Goal: Information Seeking & Learning: Stay updated

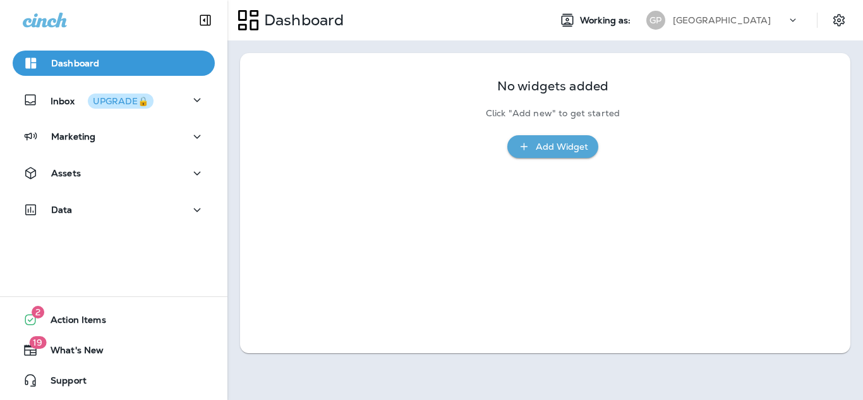
click at [678, 19] on p "[GEOGRAPHIC_DATA]" at bounding box center [722, 20] width 98 height 10
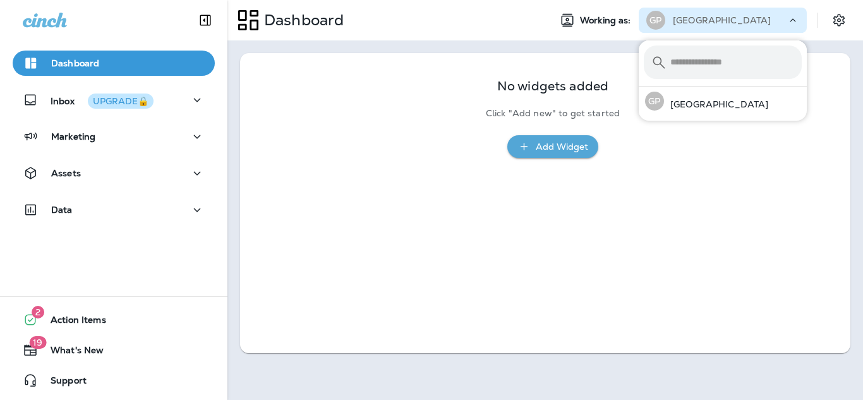
click at [678, 19] on p "[GEOGRAPHIC_DATA]" at bounding box center [722, 20] width 98 height 10
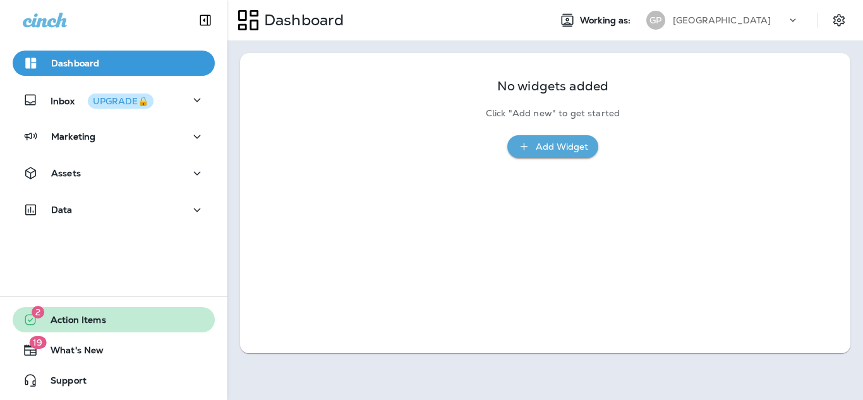
click at [68, 320] on span "Action Items" at bounding box center [72, 322] width 68 height 15
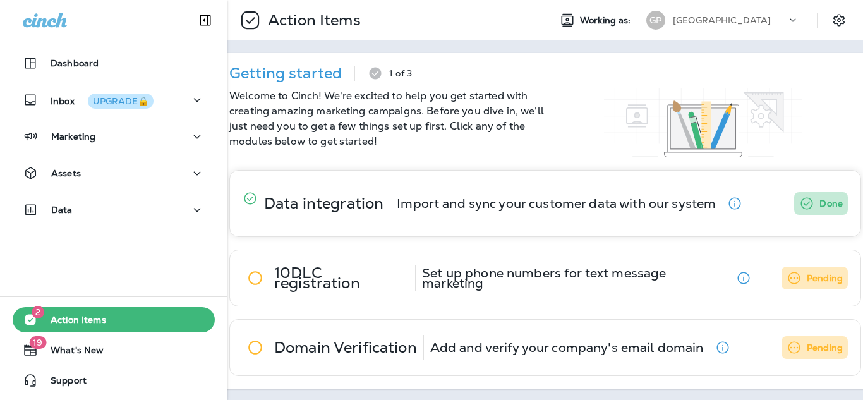
scroll to position [11, 0]
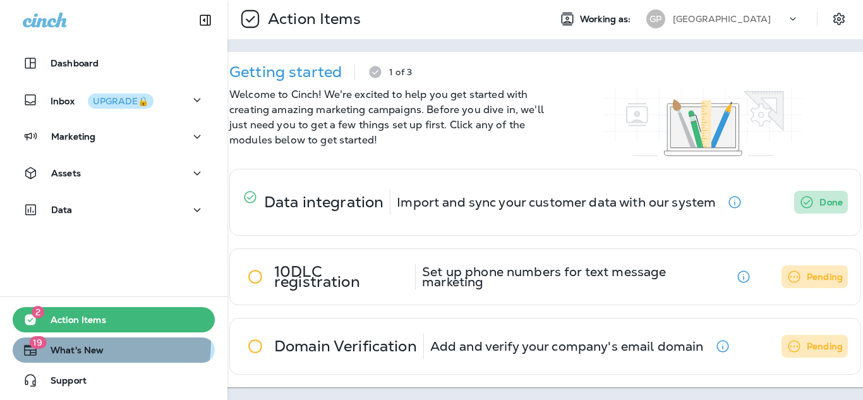
click at [87, 343] on div "19 What's New" at bounding box center [58, 350] width 91 height 15
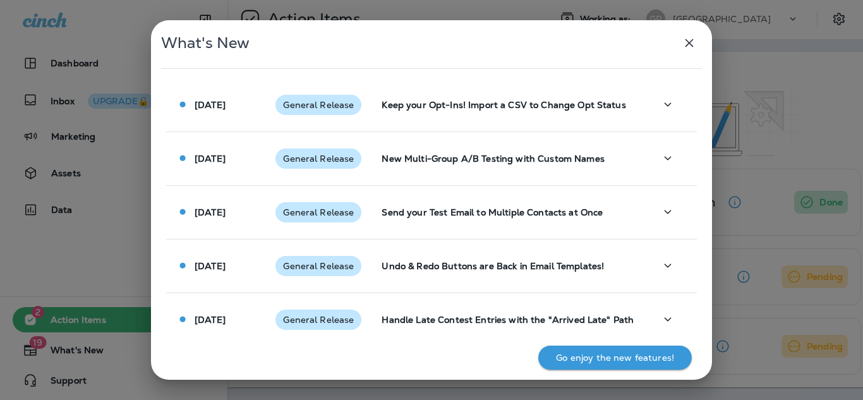
scroll to position [777, 0]
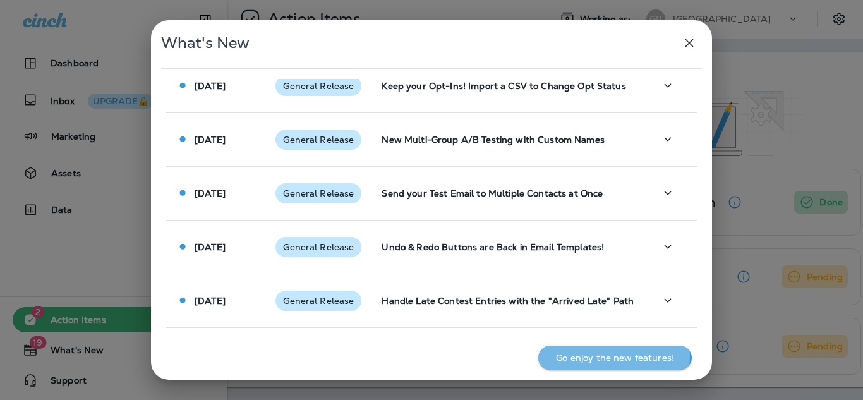
click at [599, 355] on p "Go enjoy the new features!" at bounding box center [615, 358] width 118 height 10
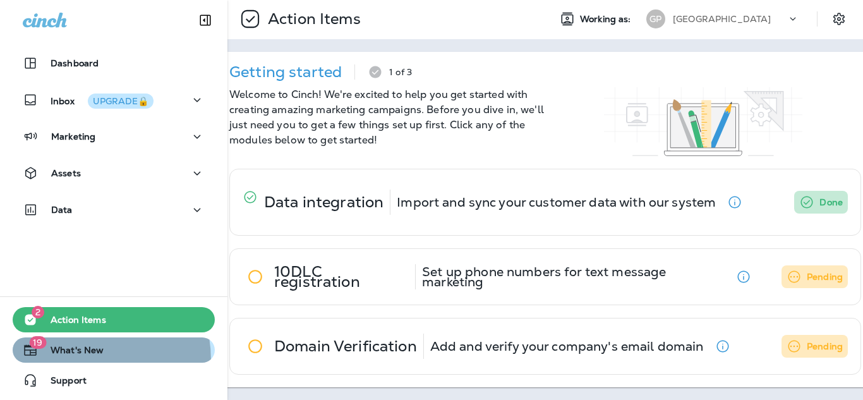
click at [61, 361] on button "19 What's New" at bounding box center [114, 349] width 202 height 25
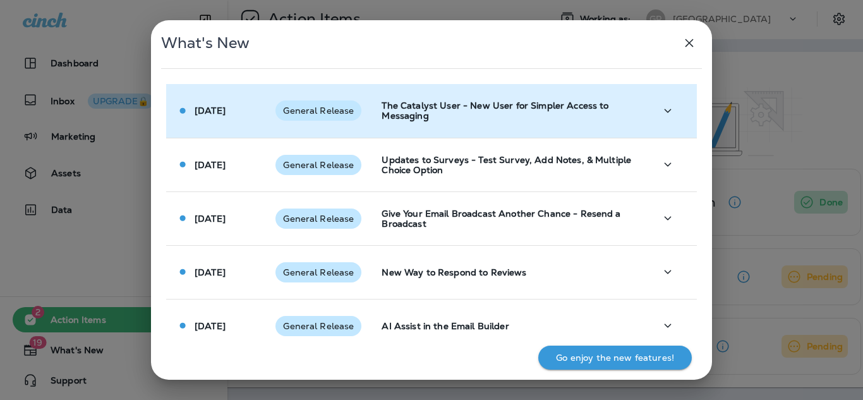
click at [389, 116] on p "The Catalyst User - New User for Simpler Access to Messaging" at bounding box center [508, 110] width 253 height 20
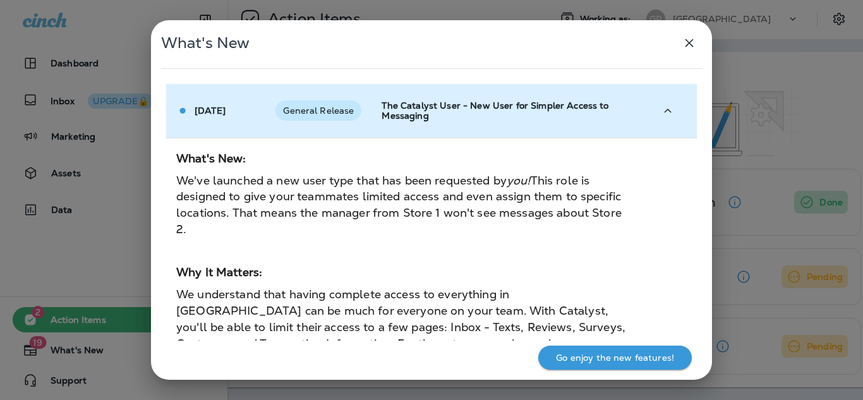
click at [395, 128] on td "The Catalyst User - New User for Simpler Access to Messaging" at bounding box center [509, 111] width 274 height 54
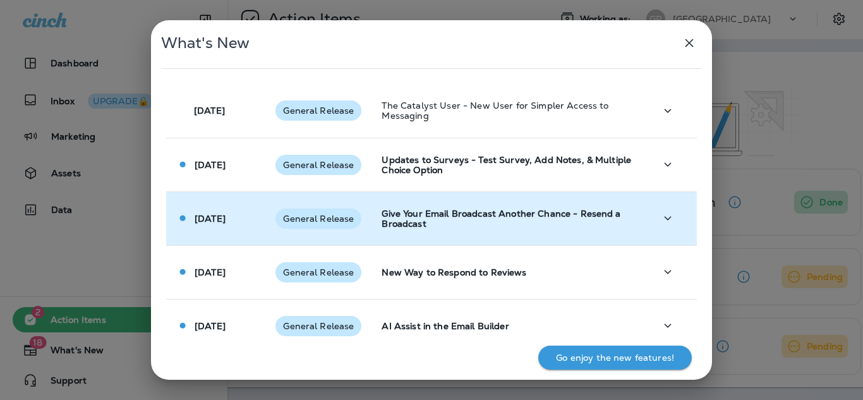
scroll to position [63, 0]
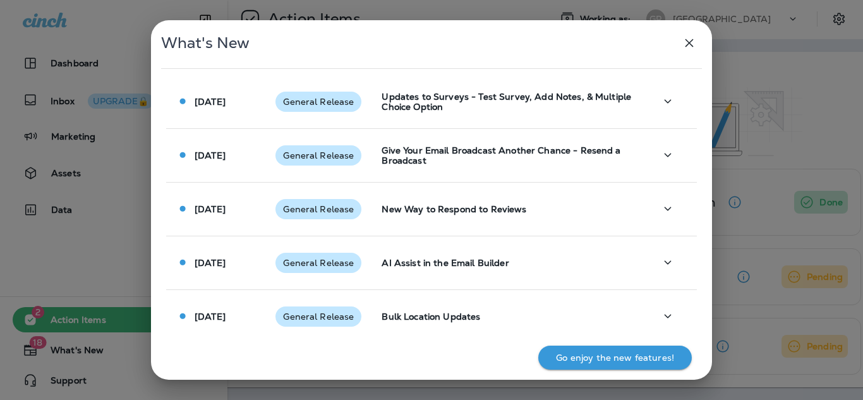
click at [689, 46] on icon "button" at bounding box center [689, 42] width 15 height 15
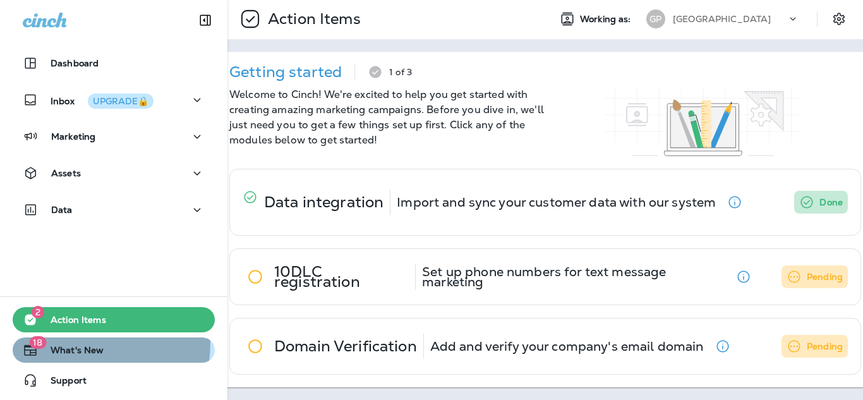
click at [56, 342] on button "18 What's New" at bounding box center [114, 349] width 202 height 25
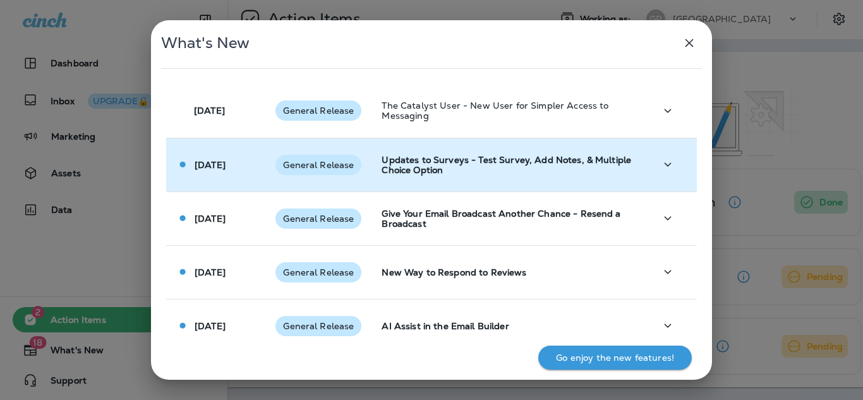
click at [308, 171] on div "General Release" at bounding box center [319, 165] width 86 height 20
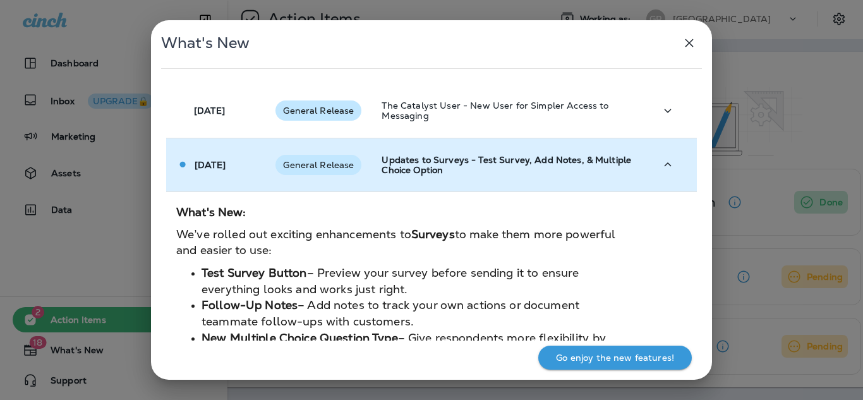
click at [315, 168] on span "General Release" at bounding box center [319, 165] width 86 height 10
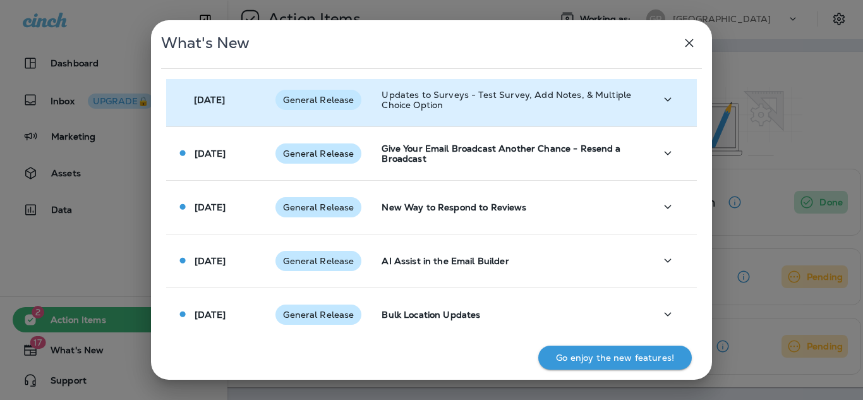
scroll to position [126, 0]
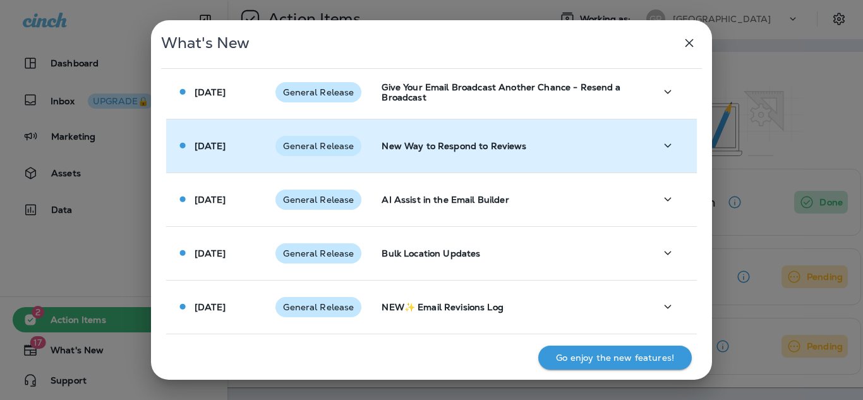
click at [324, 143] on span "General Release" at bounding box center [319, 146] width 86 height 10
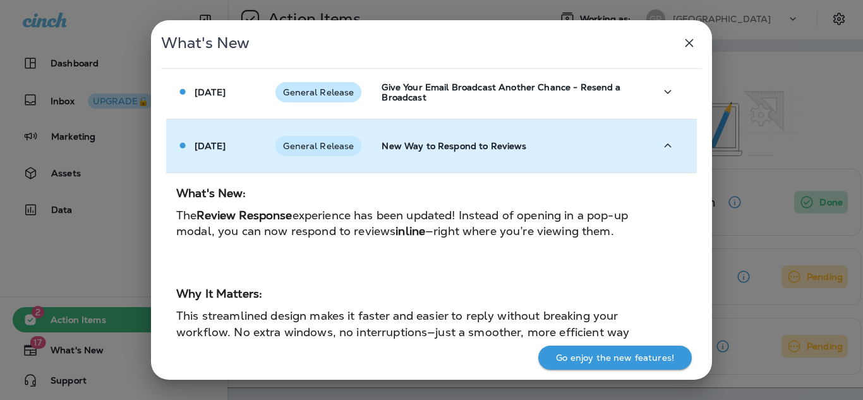
click at [319, 154] on div "General Release" at bounding box center [319, 146] width 86 height 20
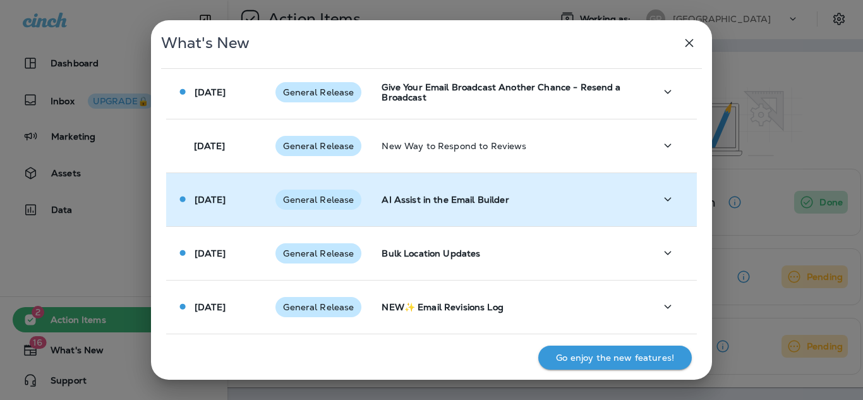
click at [325, 219] on td "General Release" at bounding box center [318, 200] width 106 height 54
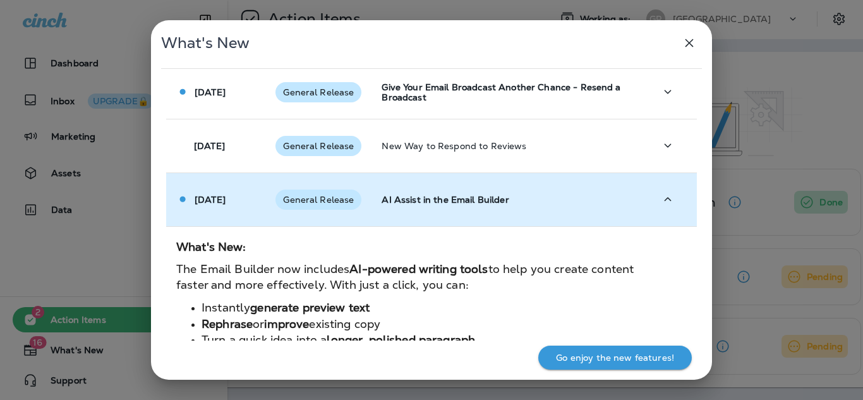
click at [324, 209] on div "General Release" at bounding box center [319, 200] width 86 height 20
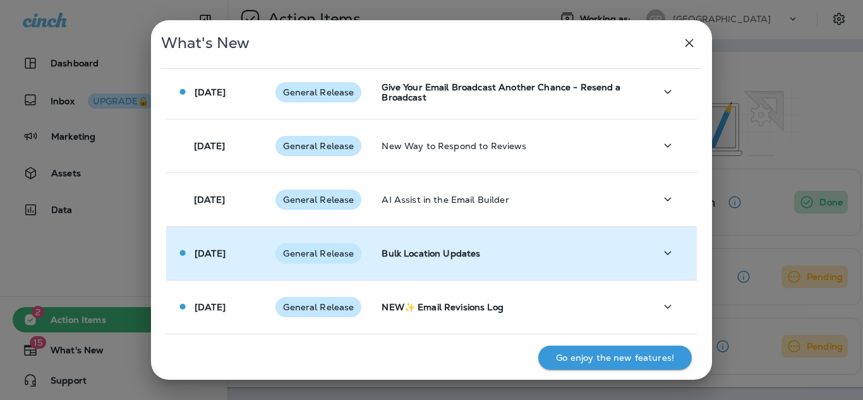
click at [324, 251] on span "General Release" at bounding box center [319, 253] width 86 height 10
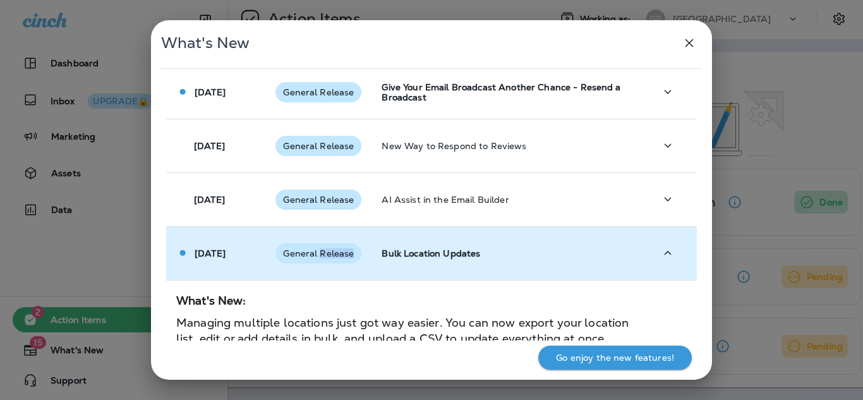
click at [324, 251] on span "General Release" at bounding box center [319, 253] width 86 height 10
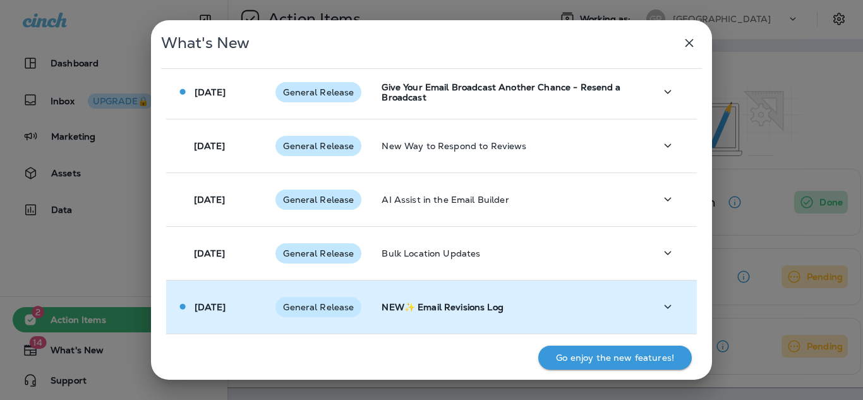
click at [318, 301] on div "General Release" at bounding box center [319, 307] width 86 height 20
click at [456, 312] on p "NEW✨ Email Revisions Log" at bounding box center [508, 307] width 253 height 10
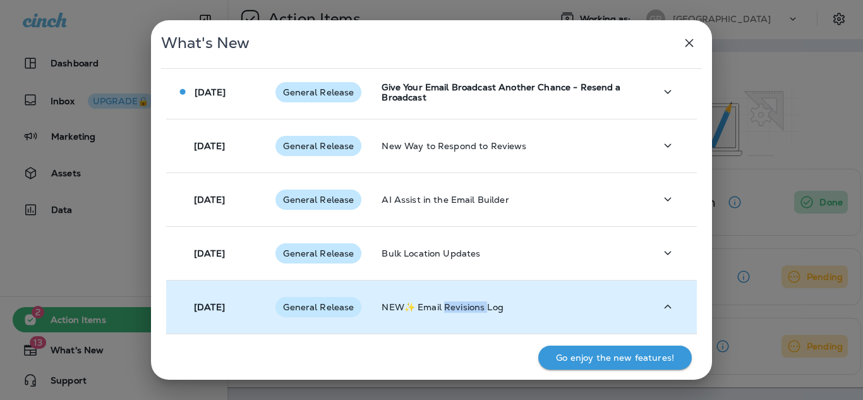
click at [456, 312] on p "NEW✨ Email Revisions Log" at bounding box center [508, 307] width 253 height 10
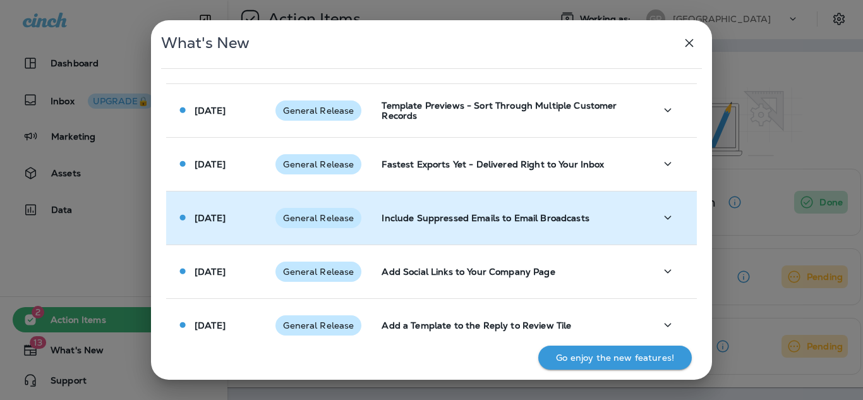
scroll to position [379, 0]
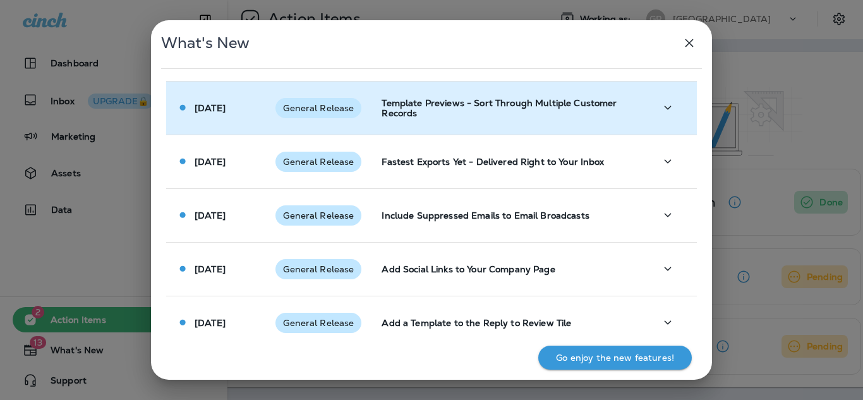
click at [428, 122] on td "Template Previews - Sort Through Multiple Customer Records" at bounding box center [509, 108] width 274 height 54
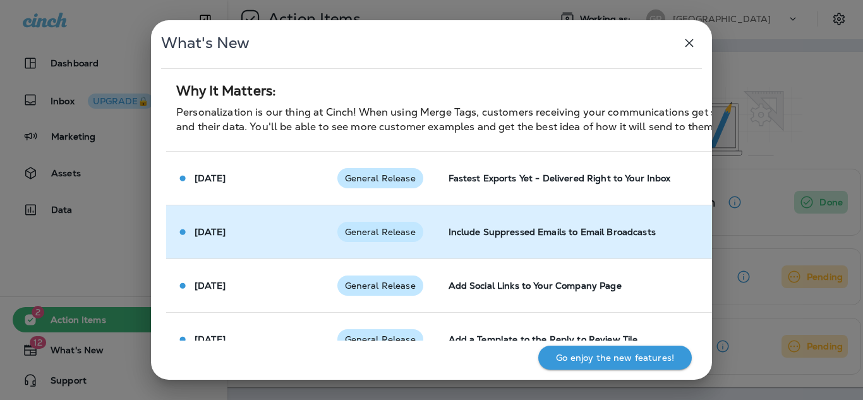
scroll to position [695, 0]
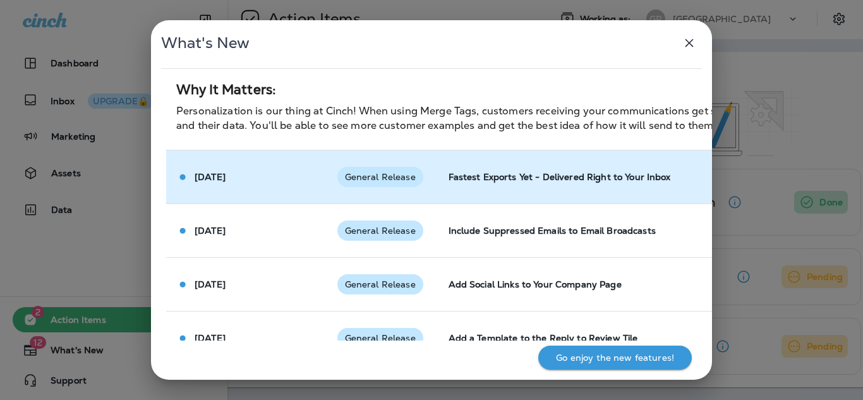
click at [403, 173] on span "General Release" at bounding box center [380, 177] width 86 height 10
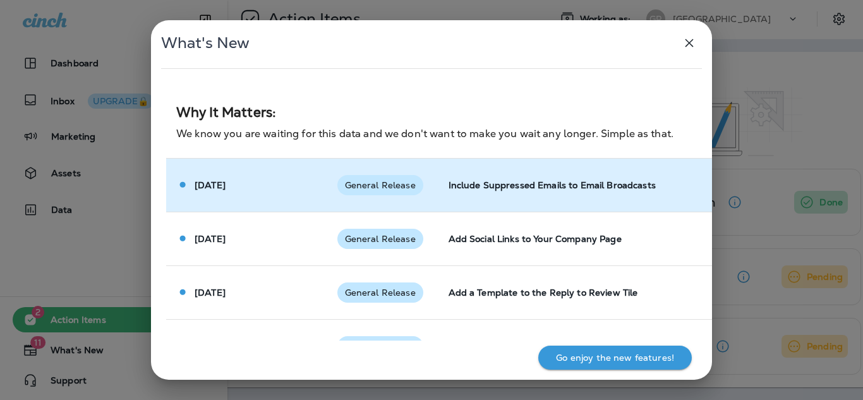
click at [408, 183] on span "General Release" at bounding box center [380, 185] width 86 height 10
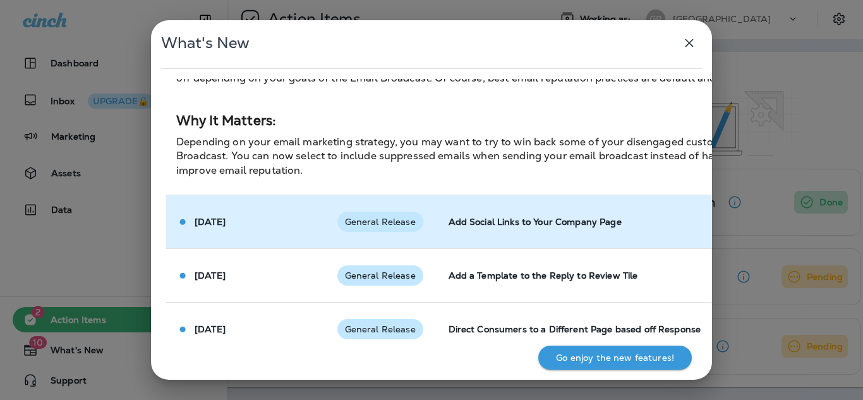
click at [407, 207] on td "General Release" at bounding box center [382, 222] width 111 height 54
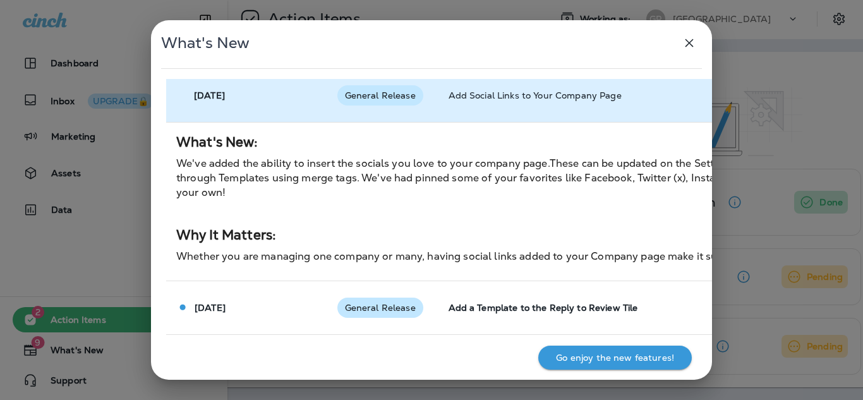
scroll to position [1327, 0]
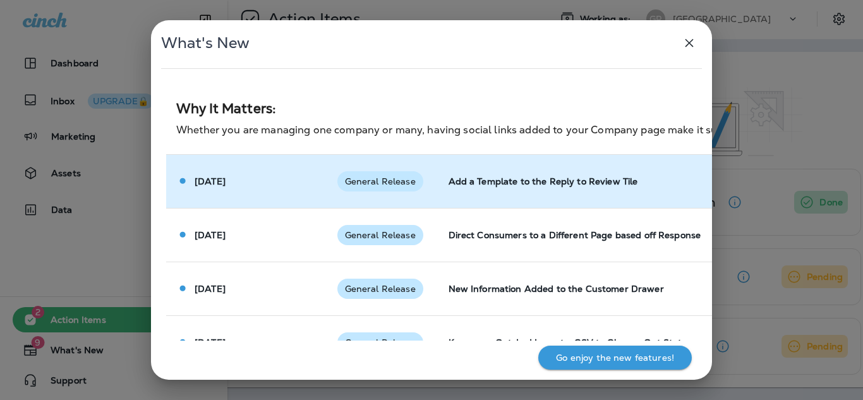
click at [404, 180] on span "General Release" at bounding box center [380, 181] width 86 height 10
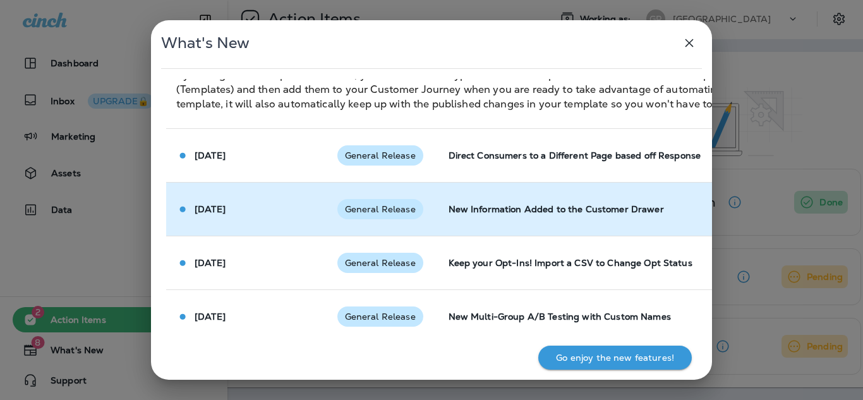
scroll to position [1580, 0]
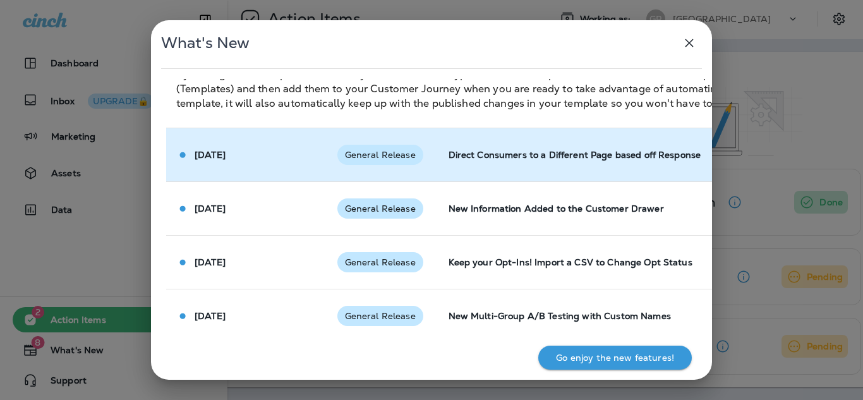
click at [389, 167] on td "General Release" at bounding box center [382, 155] width 111 height 54
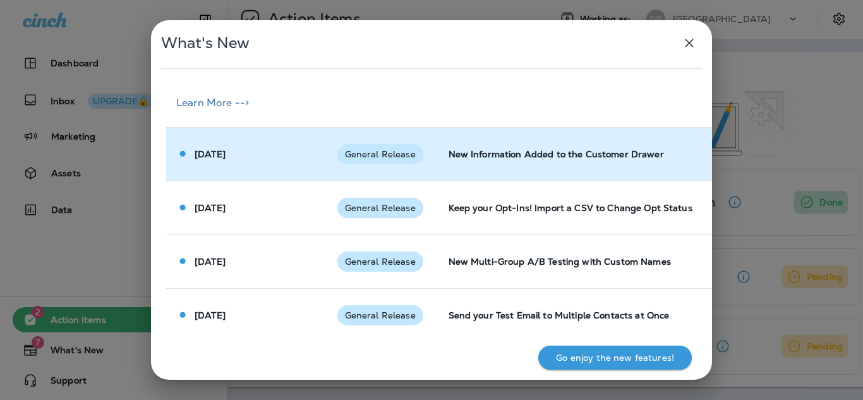
click at [391, 159] on div "General Release" at bounding box center [380, 154] width 86 height 20
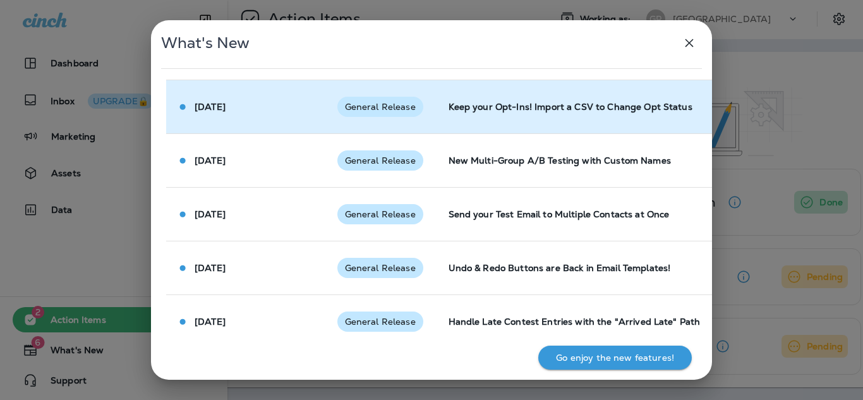
click at [392, 115] on div "General Release" at bounding box center [380, 107] width 86 height 20
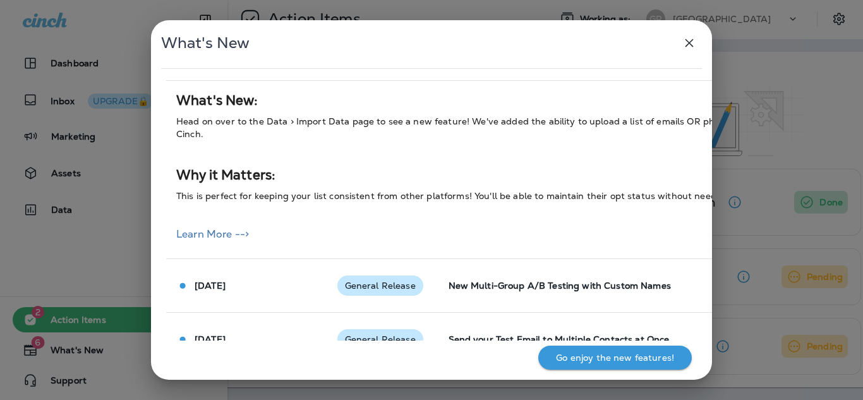
scroll to position [2528, 0]
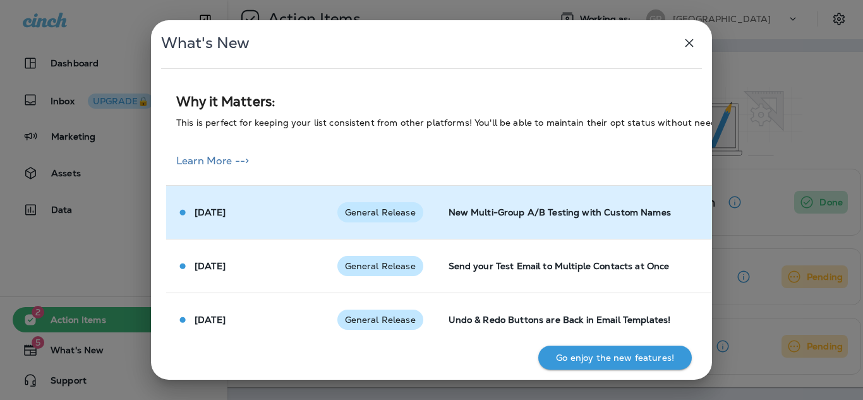
click at [391, 202] on div "General Release" at bounding box center [380, 212] width 86 height 20
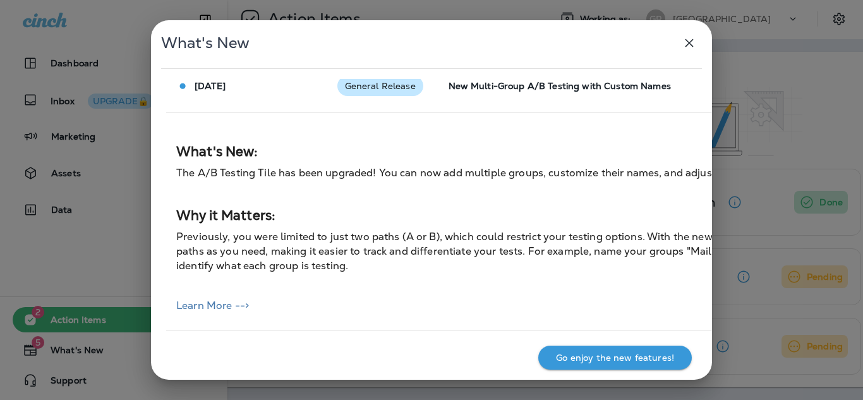
scroll to position [2824, 0]
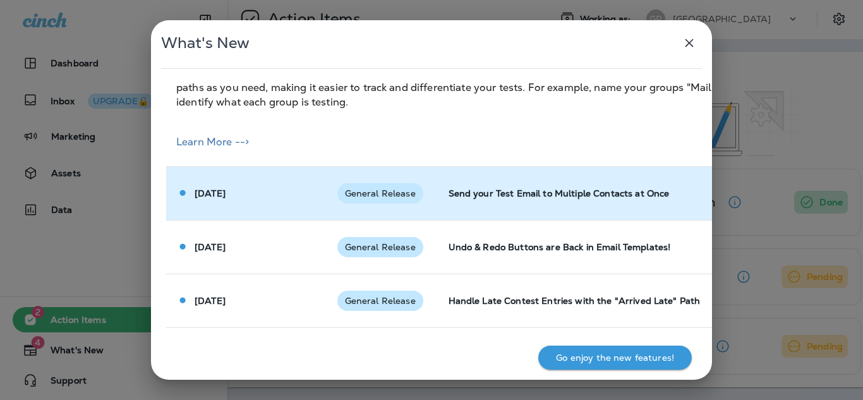
click at [396, 188] on span "General Release" at bounding box center [380, 193] width 86 height 10
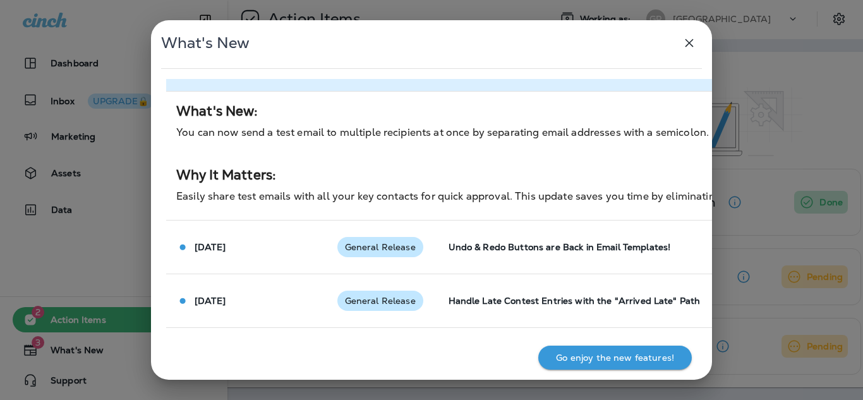
scroll to position [2953, 0]
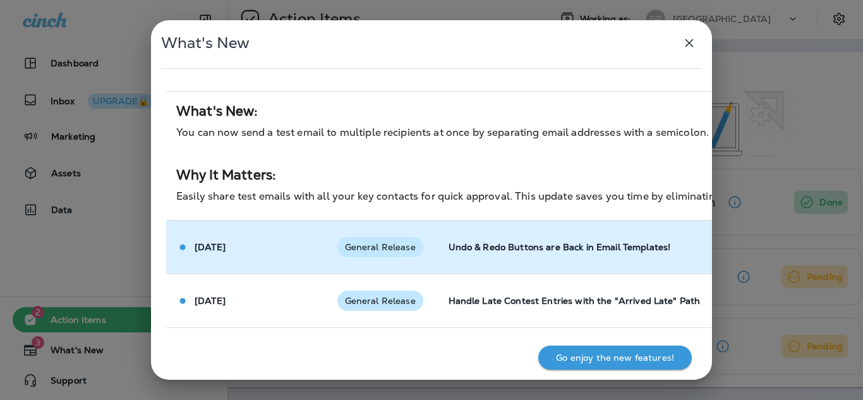
click at [394, 242] on span "General Release" at bounding box center [380, 247] width 86 height 10
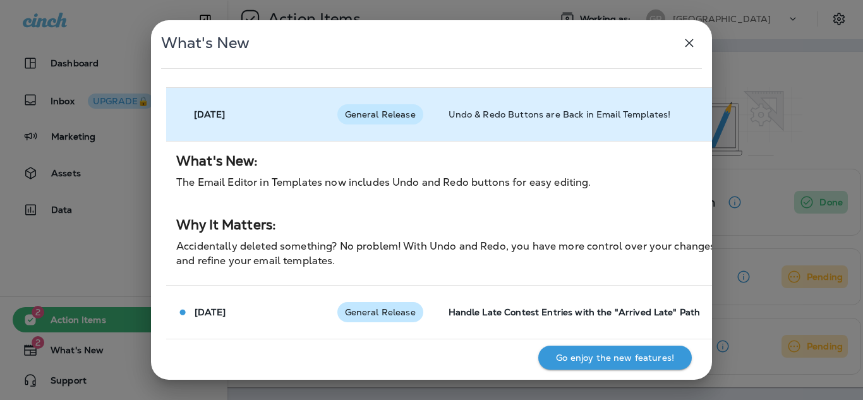
scroll to position [3097, 0]
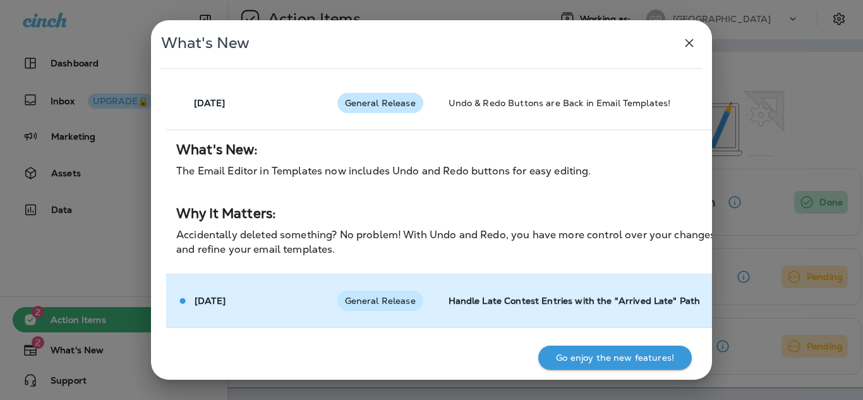
click at [396, 291] on div "General Release" at bounding box center [380, 301] width 86 height 20
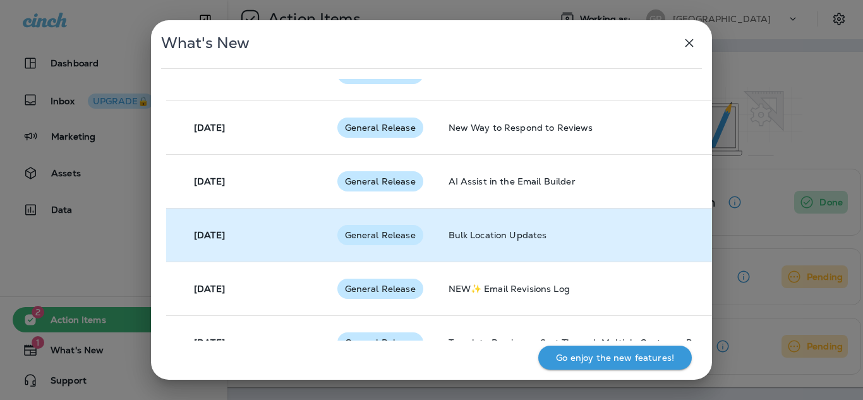
scroll to position [208, 0]
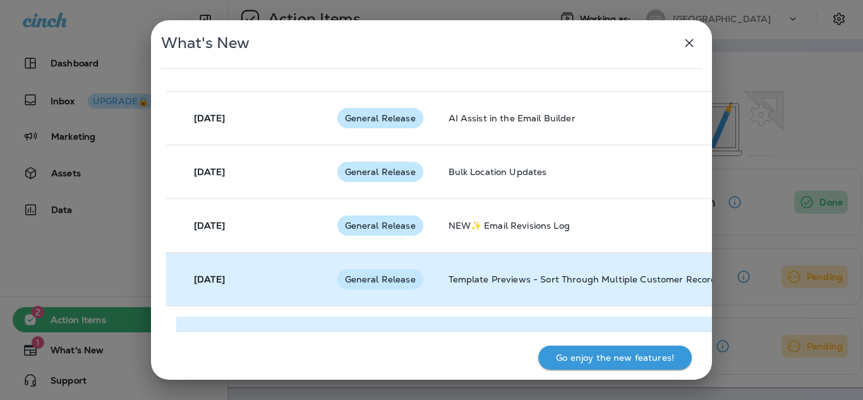
click at [377, 276] on span "General Release" at bounding box center [380, 279] width 86 height 10
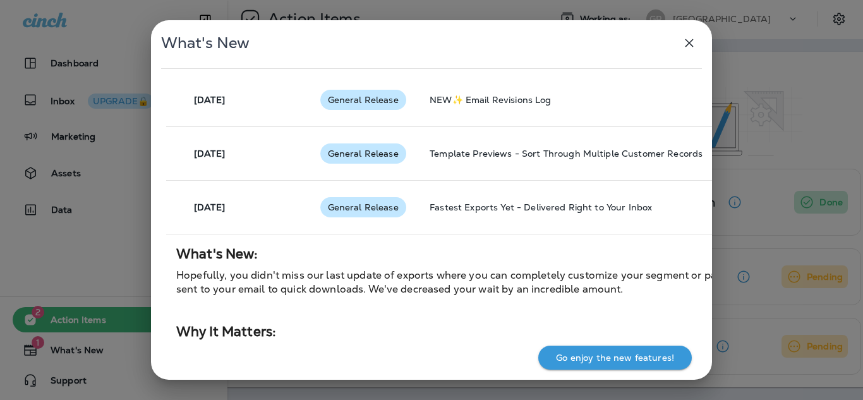
scroll to position [334, 0]
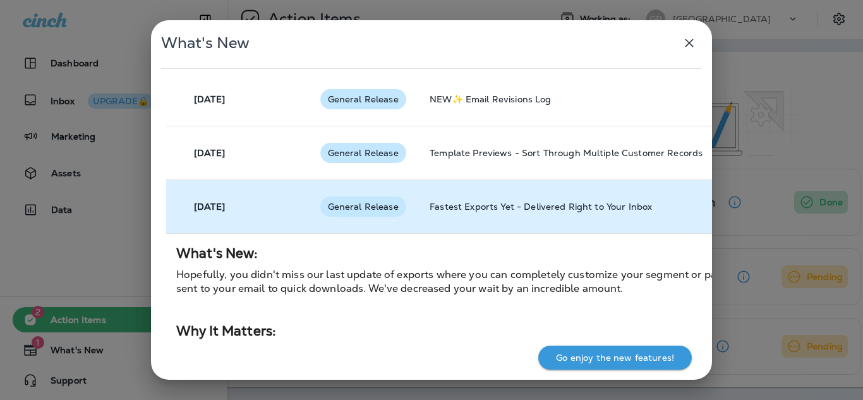
click at [374, 216] on div "General Release" at bounding box center [363, 207] width 86 height 20
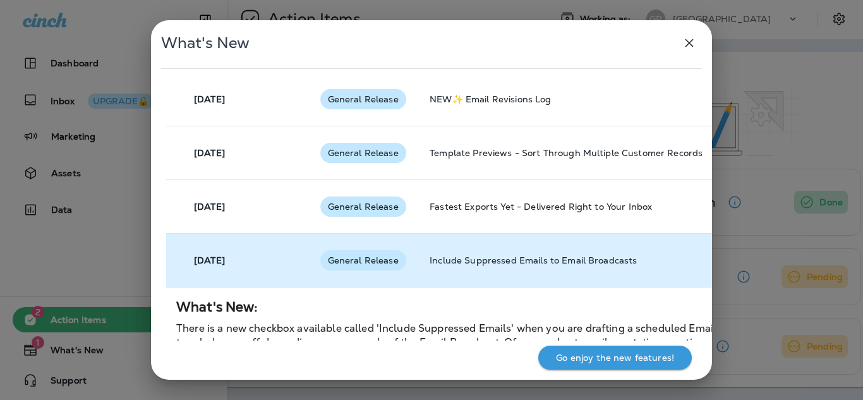
click at [358, 269] on div "General Release" at bounding box center [363, 260] width 86 height 20
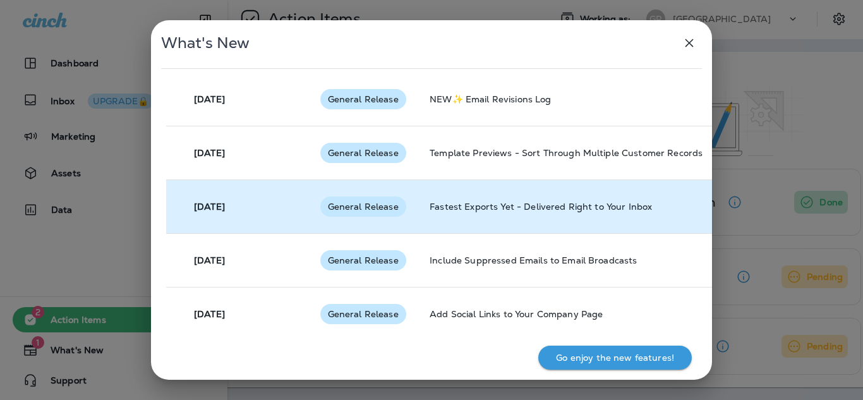
click at [361, 212] on div "General Release" at bounding box center [363, 207] width 86 height 20
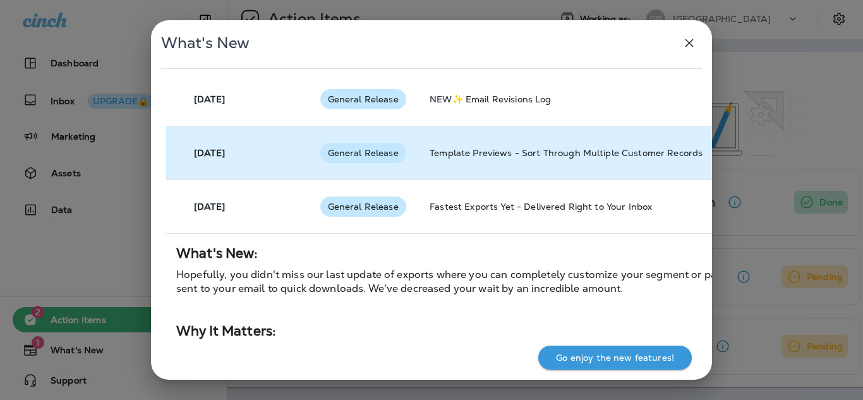
click at [365, 158] on div "General Release" at bounding box center [363, 153] width 86 height 20
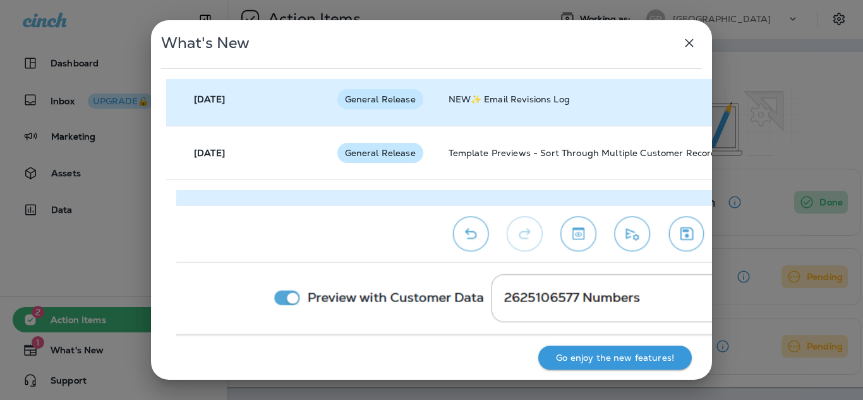
click at [365, 101] on span "General Release" at bounding box center [380, 99] width 86 height 10
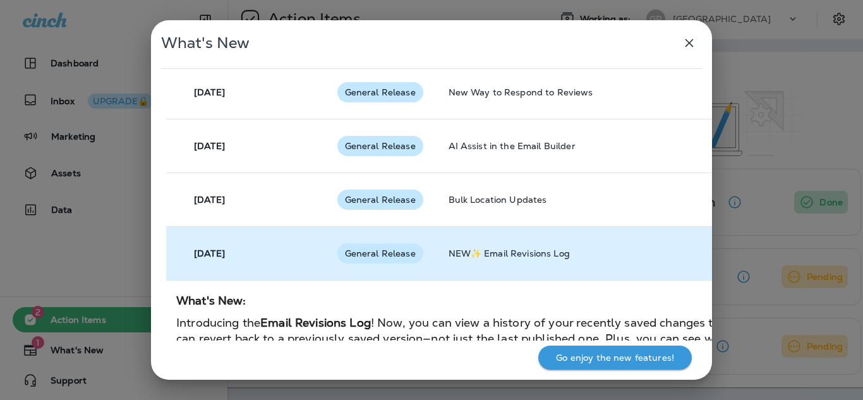
scroll to position [145, 0]
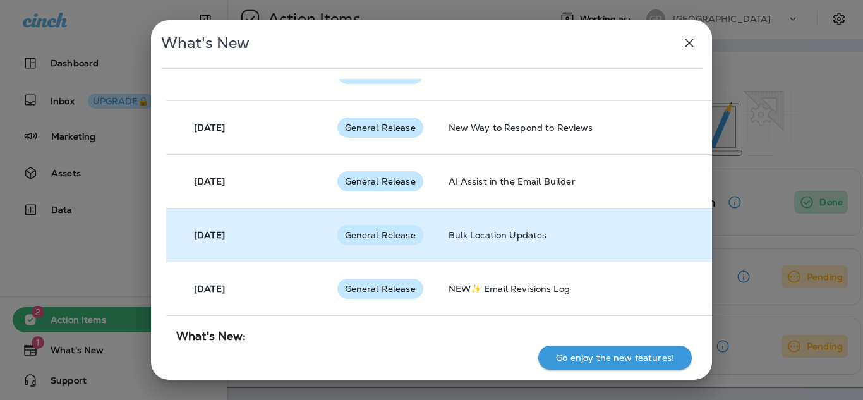
click at [380, 238] on span "General Release" at bounding box center [380, 235] width 86 height 10
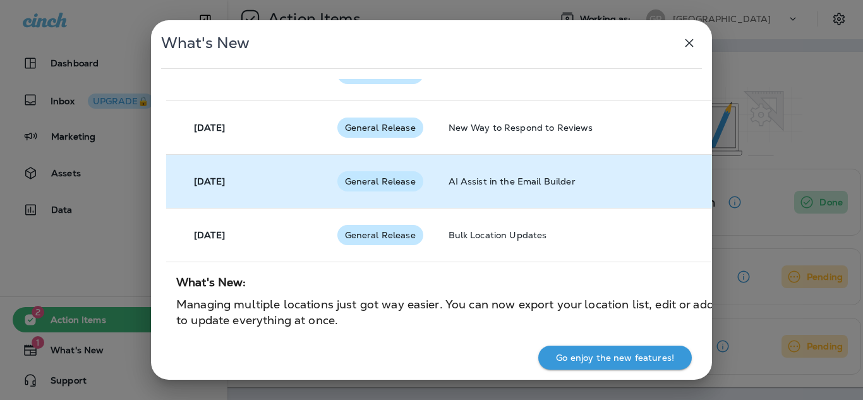
click at [373, 196] on td "General Release" at bounding box center [382, 181] width 111 height 54
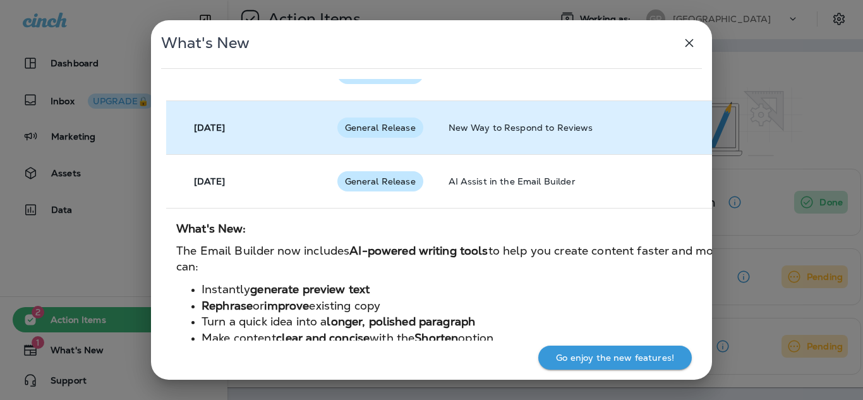
click at [376, 126] on span "General Release" at bounding box center [380, 128] width 86 height 10
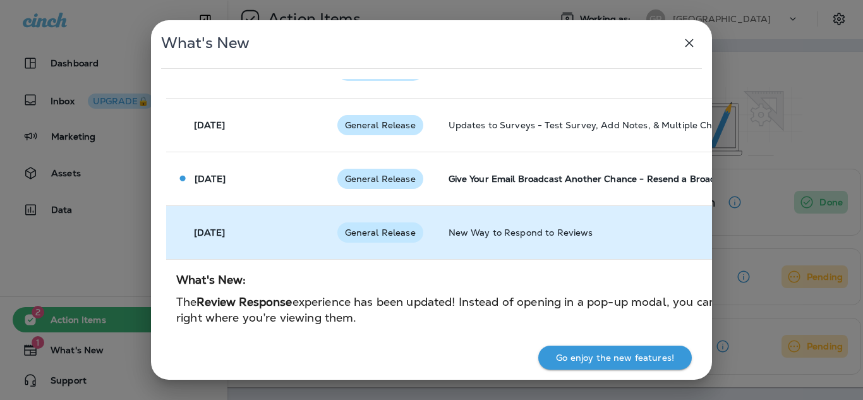
scroll to position [18, 0]
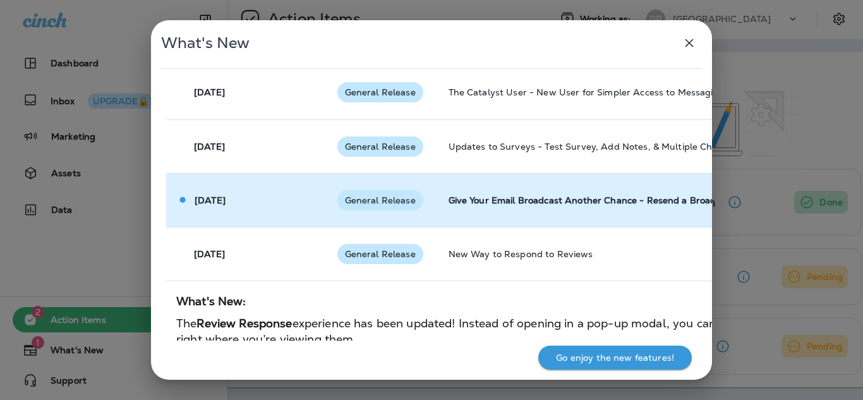
click at [361, 209] on div "General Release" at bounding box center [380, 200] width 86 height 20
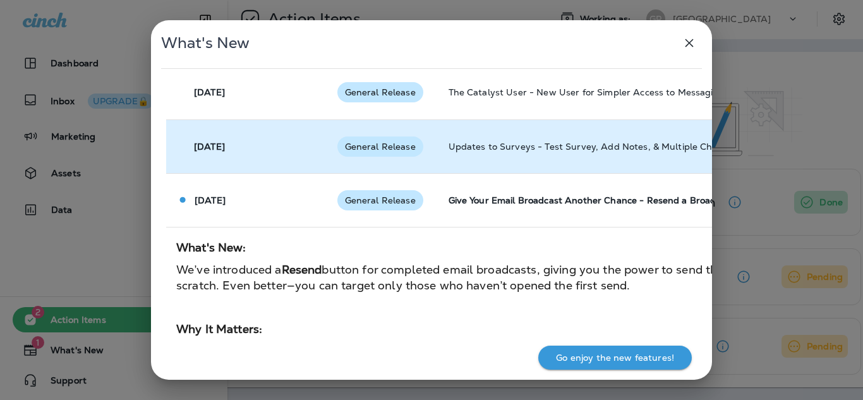
click at [371, 147] on span "General Release" at bounding box center [380, 147] width 86 height 10
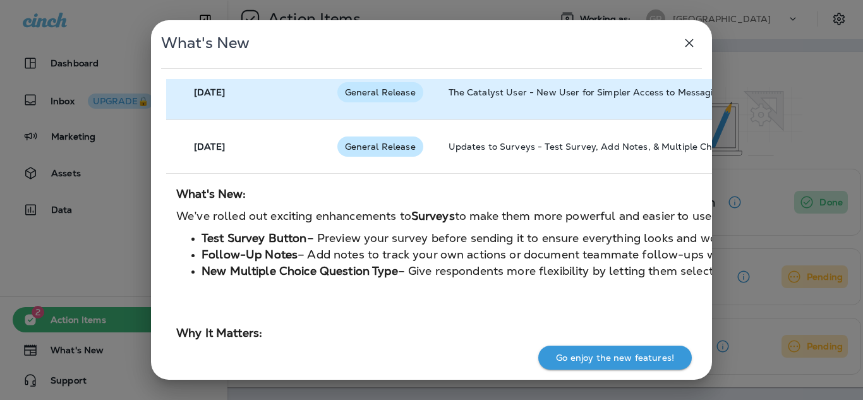
click at [370, 111] on td "General Release" at bounding box center [382, 93] width 111 height 54
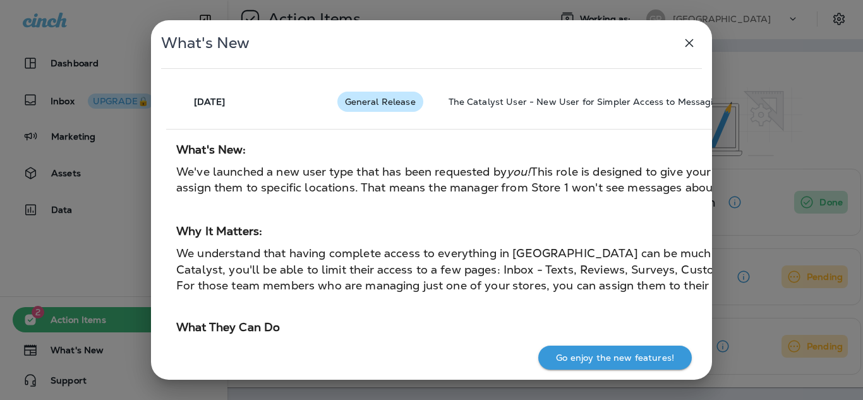
scroll to position [0, 0]
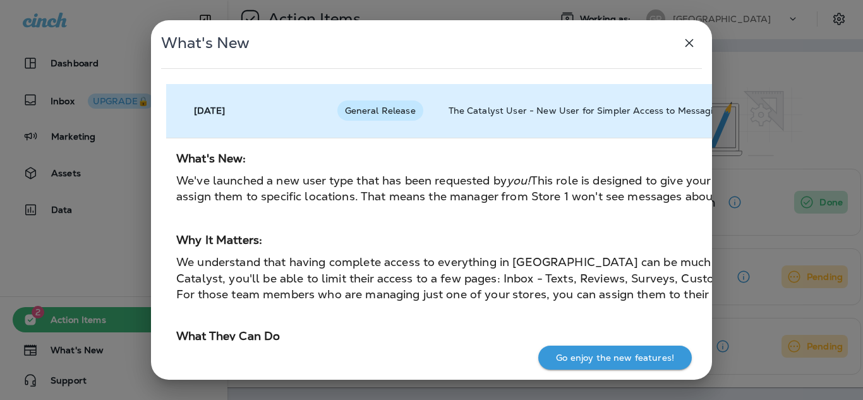
click at [373, 117] on div "General Release" at bounding box center [380, 110] width 86 height 20
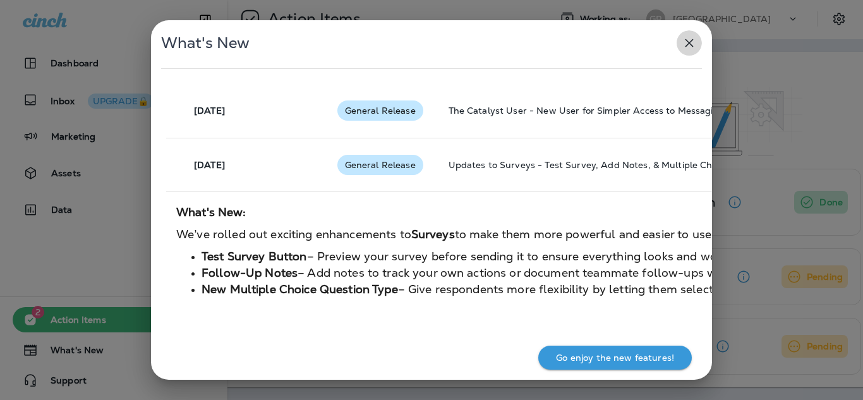
click at [691, 47] on icon "button" at bounding box center [689, 42] width 15 height 15
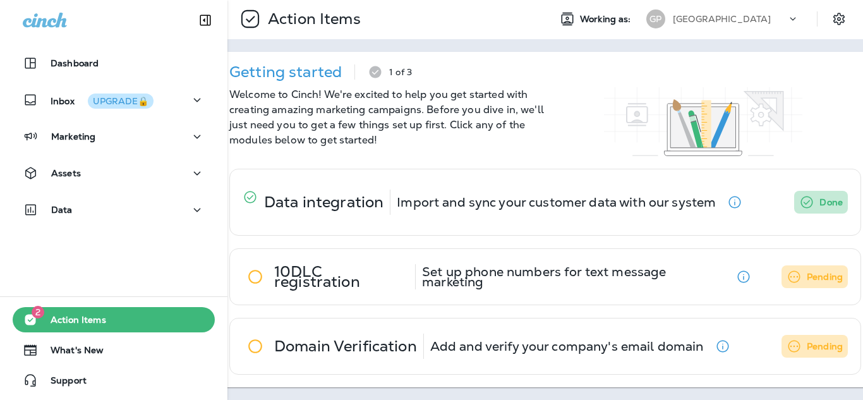
click at [83, 317] on span "Action Items" at bounding box center [72, 322] width 68 height 15
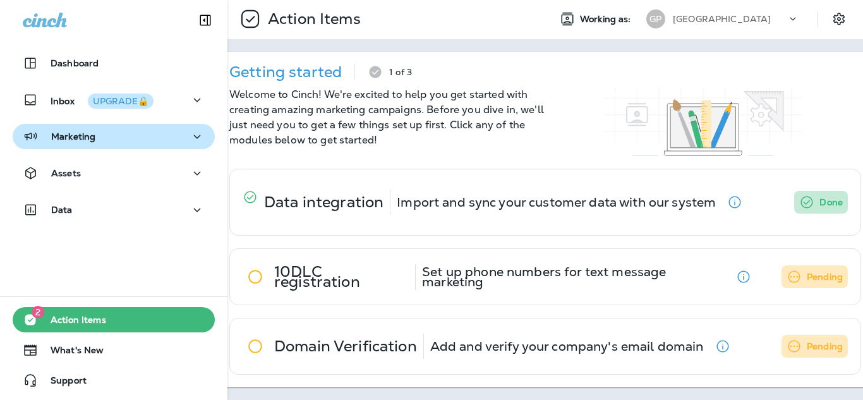
click at [107, 138] on div "Marketing" at bounding box center [114, 137] width 182 height 16
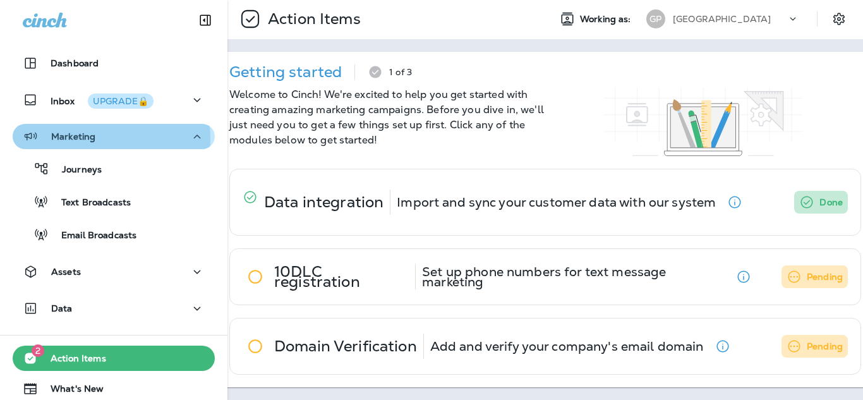
click at [107, 138] on div "Marketing" at bounding box center [114, 137] width 182 height 16
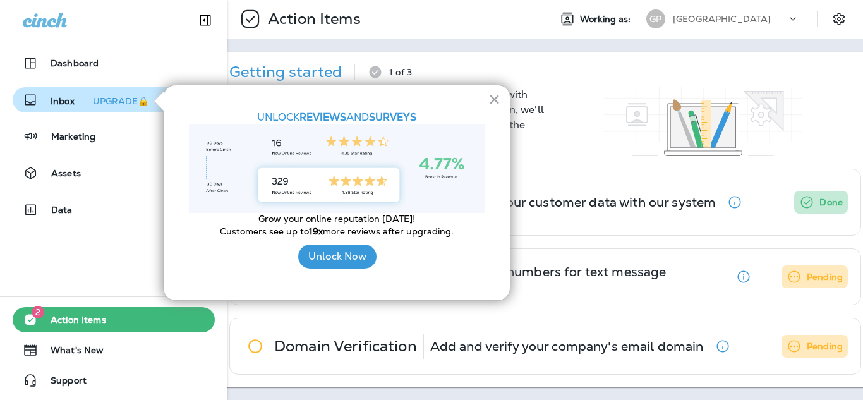
click at [111, 94] on button "UPGRADE🔒" at bounding box center [121, 101] width 66 height 15
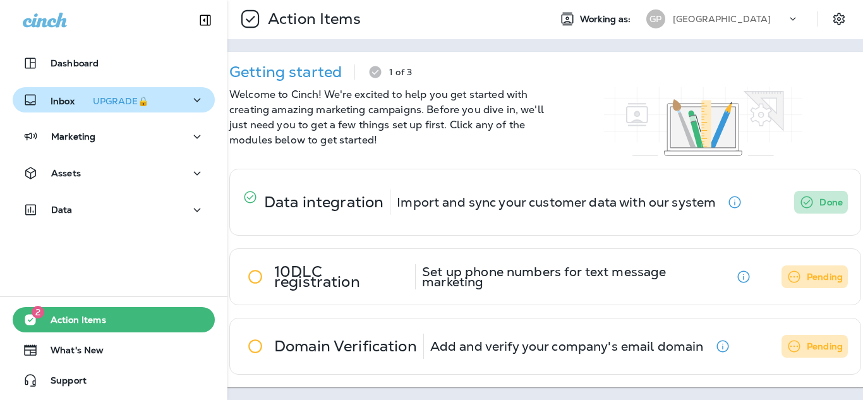
click at [76, 98] on p "Inbox UPGRADE🔒" at bounding box center [102, 100] width 103 height 13
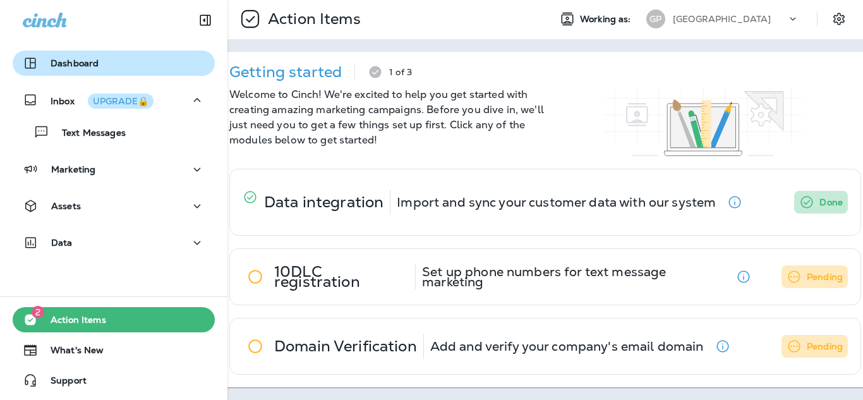
click at [61, 58] on p "Dashboard" at bounding box center [75, 63] width 48 height 10
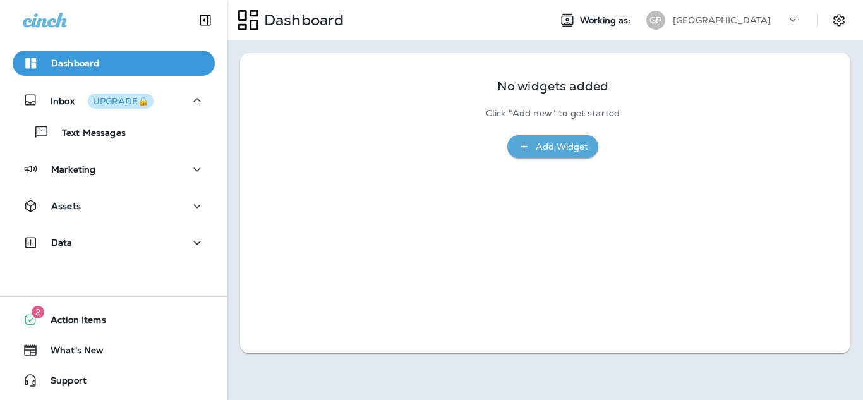
click at [793, 18] on icon at bounding box center [793, 20] width 13 height 13
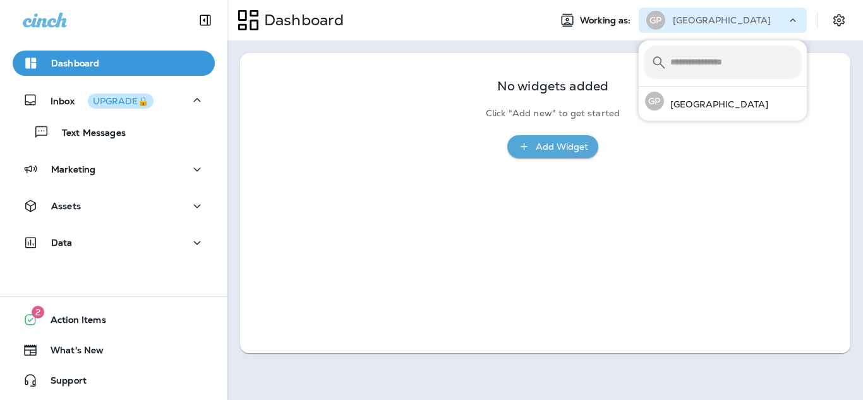
click at [793, 18] on icon at bounding box center [793, 20] width 13 height 13
